Goal: Navigation & Orientation: Find specific page/section

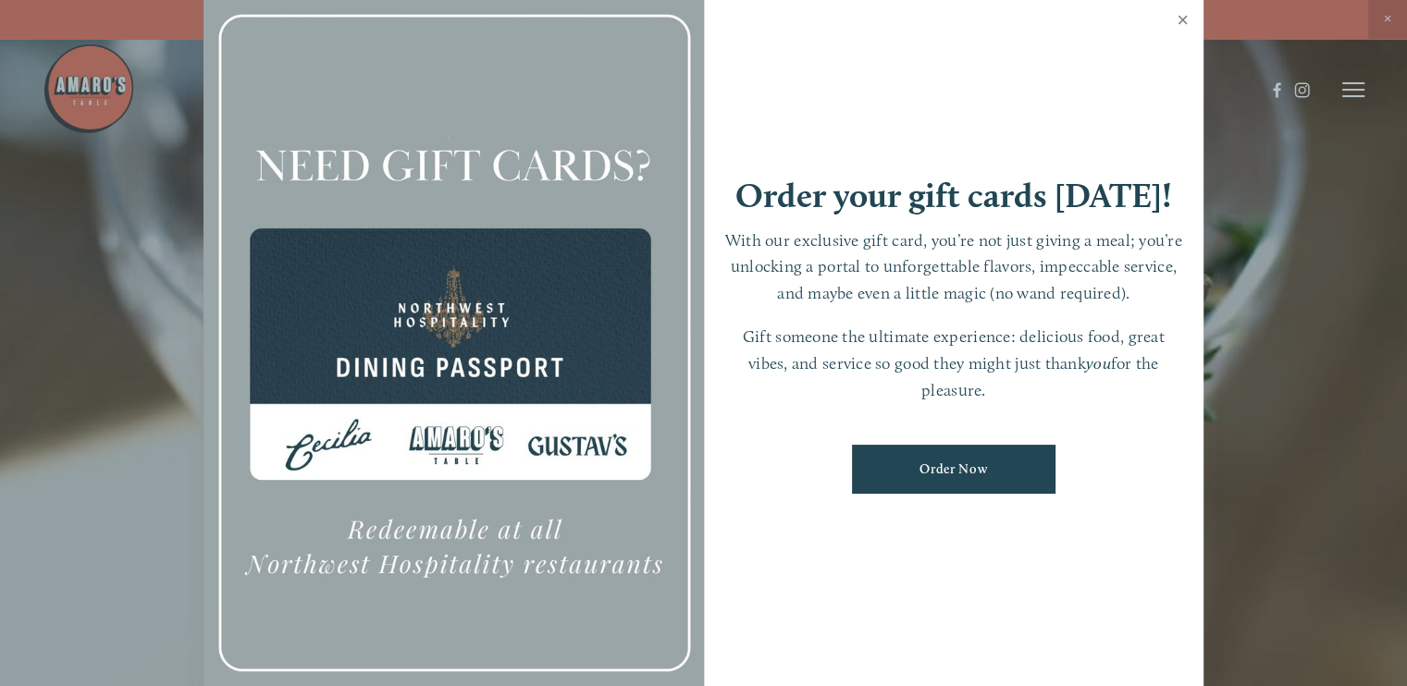
click at [1185, 19] on link "Close" at bounding box center [1183, 22] width 36 height 52
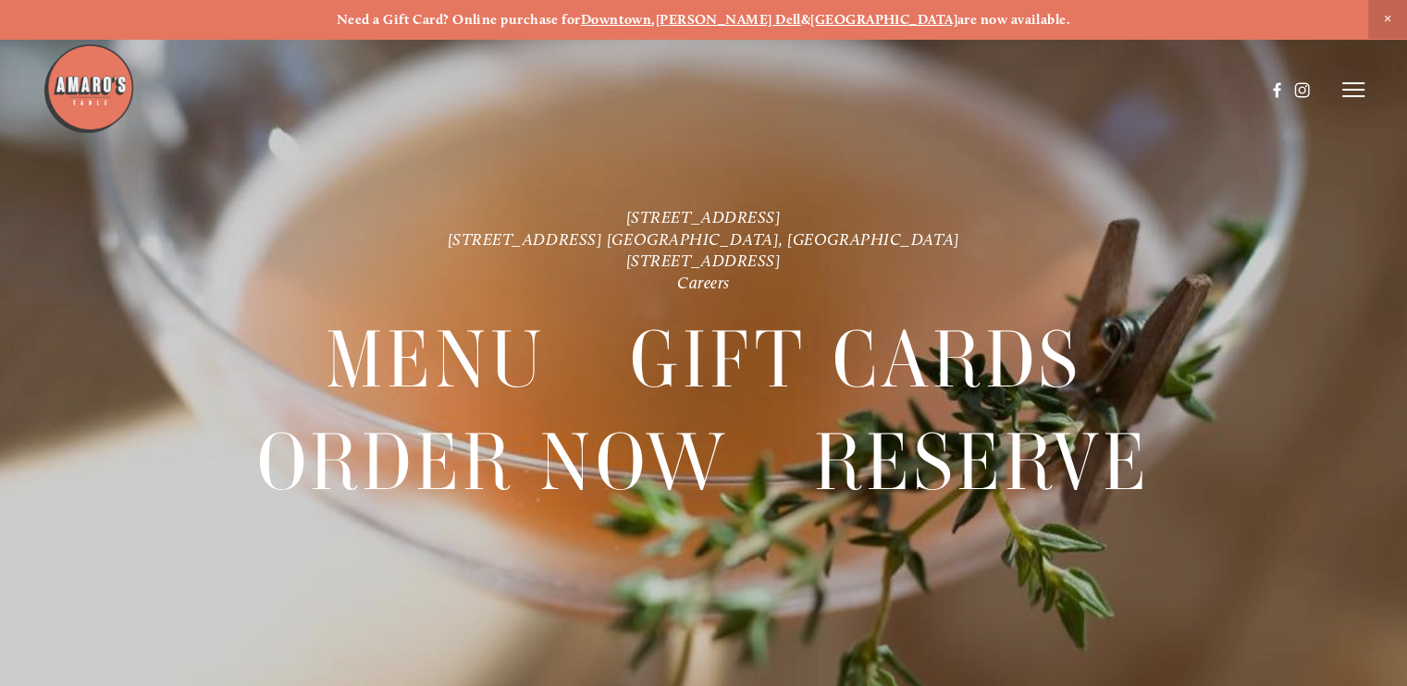
click at [1185, 19] on p "Need a Gift Card? Online purchase for Downtown , [PERSON_NAME][GEOGRAPHIC_DATA]…" at bounding box center [704, 19] width 1324 height 17
click at [1354, 92] on icon at bounding box center [1353, 89] width 22 height 17
click at [1018, 88] on span "Menu" at bounding box center [1021, 89] width 34 height 16
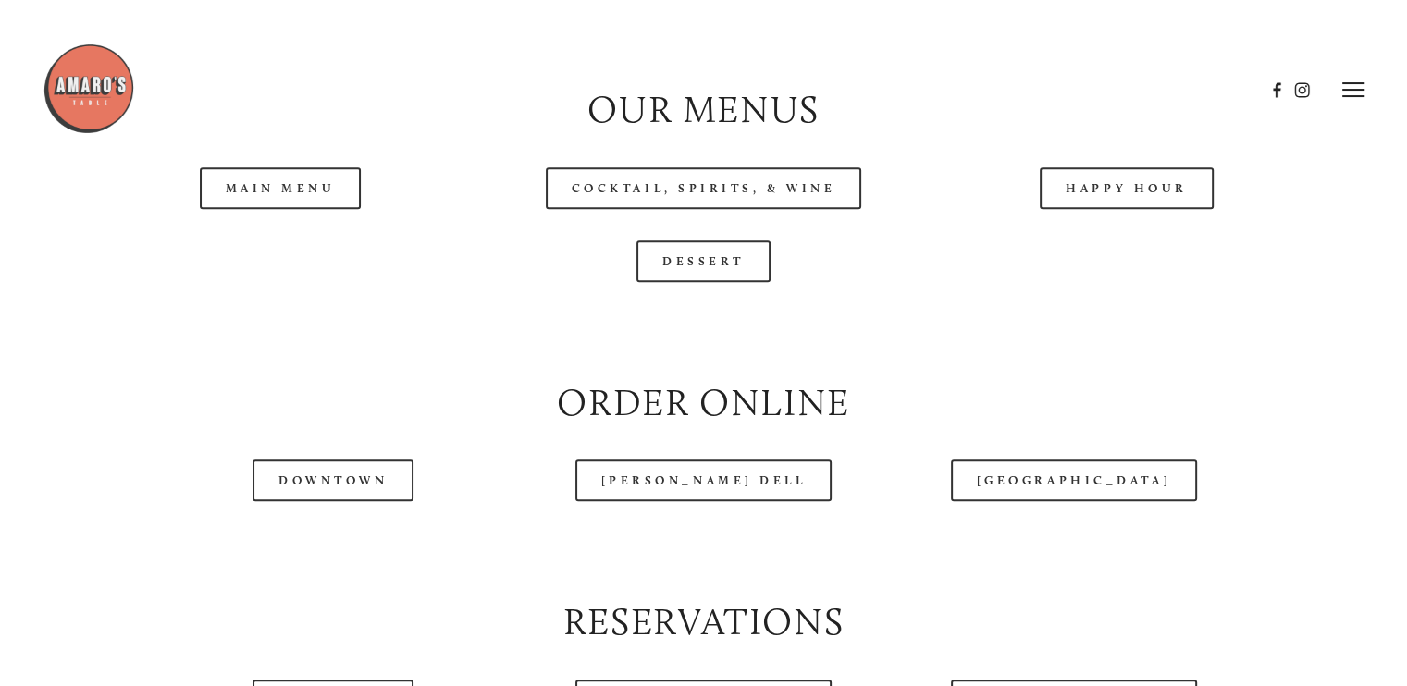
scroll to position [1855, 0]
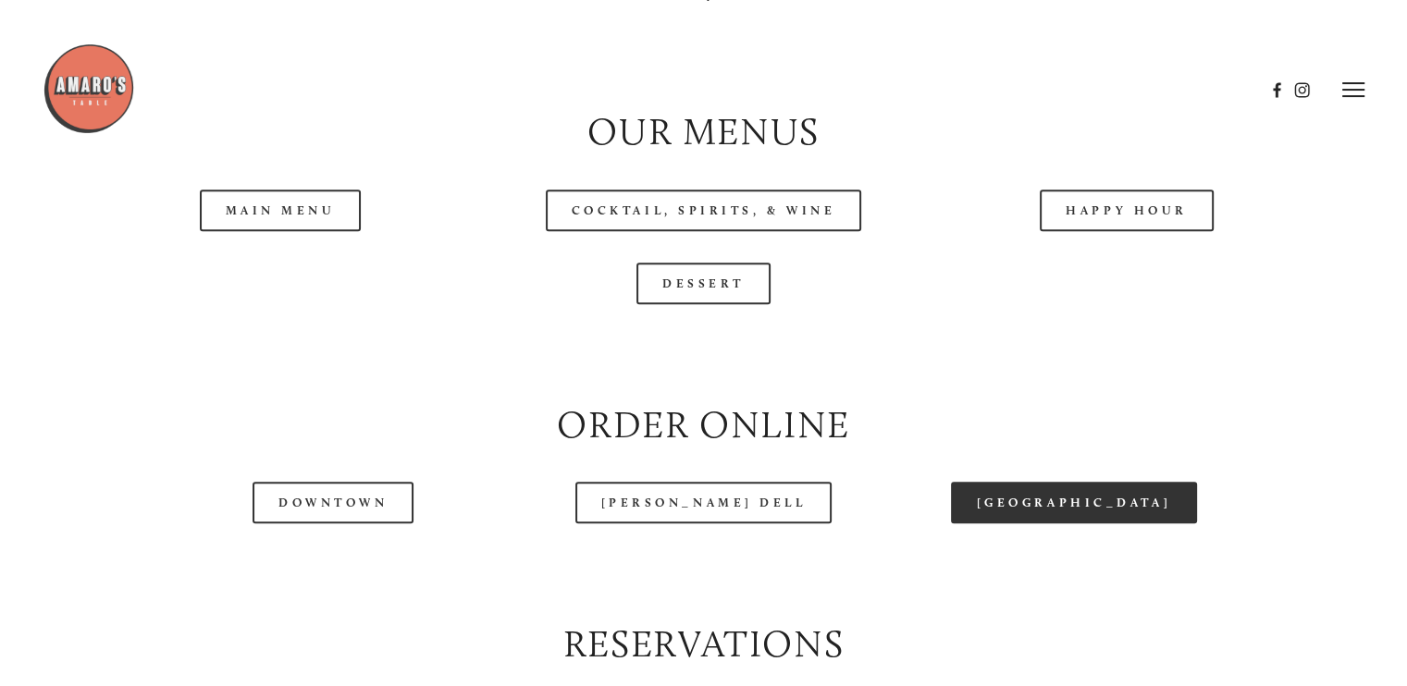
click at [1109, 524] on link "[GEOGRAPHIC_DATA]" at bounding box center [1074, 503] width 246 height 42
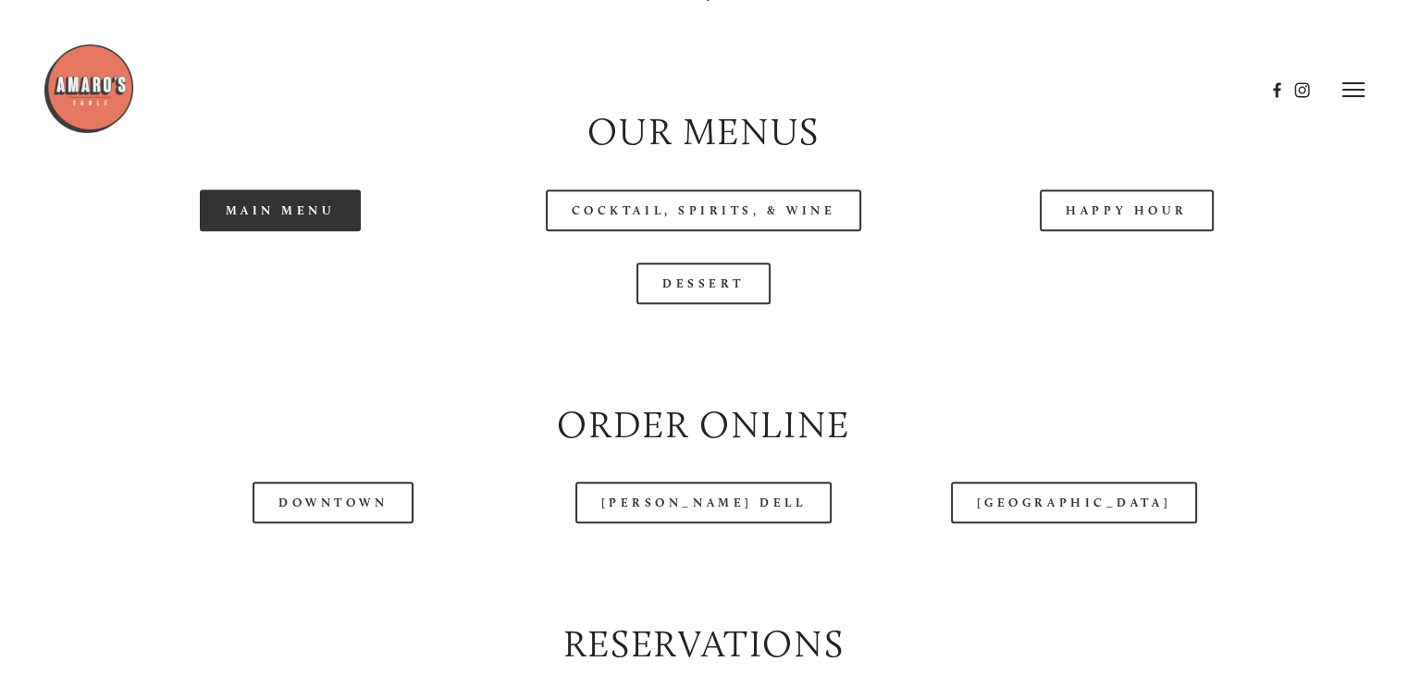
click at [278, 231] on link "Main Menu" at bounding box center [281, 211] width 162 height 42
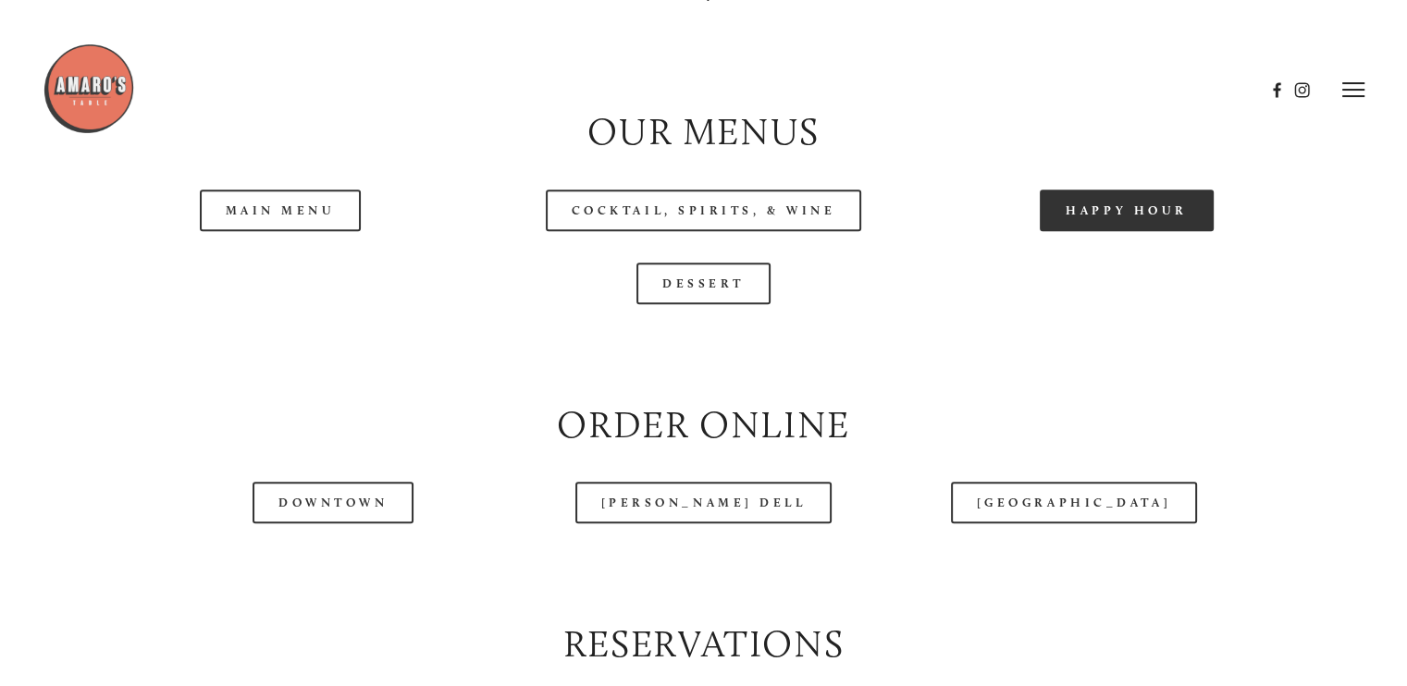
click at [1117, 231] on link "Happy Hour" at bounding box center [1127, 211] width 174 height 42
